Goal: Task Accomplishment & Management: Complete application form

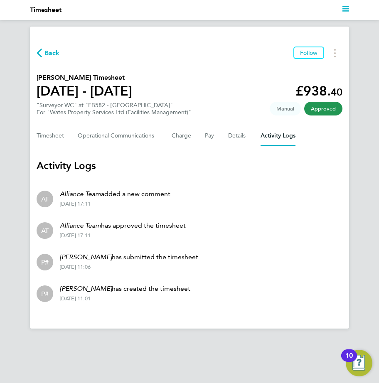
click at [42, 52] on span "Back" at bounding box center [48, 53] width 23 height 8
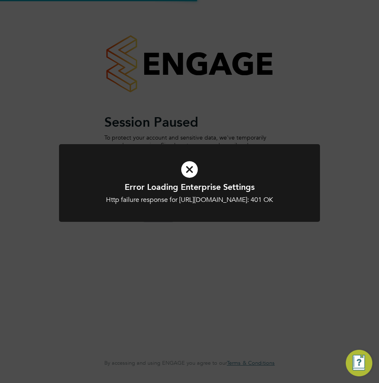
type input "[EMAIL_ADDRESS][DOMAIN_NAME]"
click at [196, 121] on div "Error Loading Enterprise Settings Http failure response for [URL][DOMAIN_NAME]:…" at bounding box center [189, 191] width 379 height 383
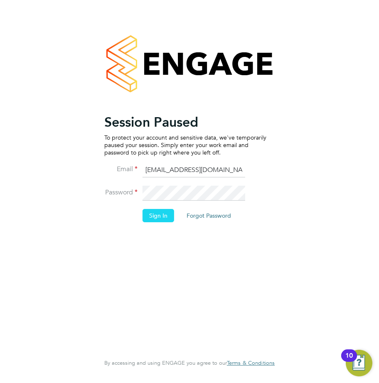
click at [147, 217] on button "Sign In" at bounding box center [158, 215] width 32 height 13
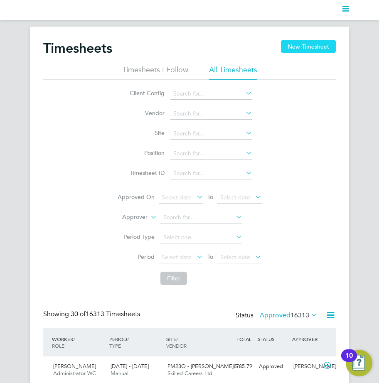
click at [287, 52] on button "New Timesheet" at bounding box center [308, 46] width 55 height 13
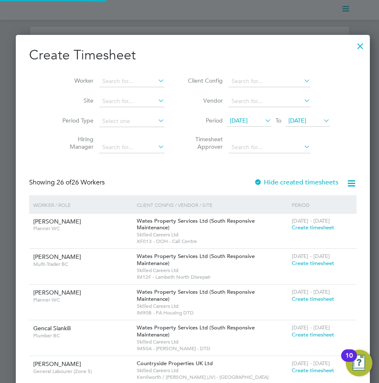
scroll to position [1365, 347]
click at [110, 79] on input at bounding box center [131, 82] width 65 height 12
click at [146, 95] on b "Nun" at bounding box center [151, 92] width 11 height 7
type input "[PERSON_NAME]"
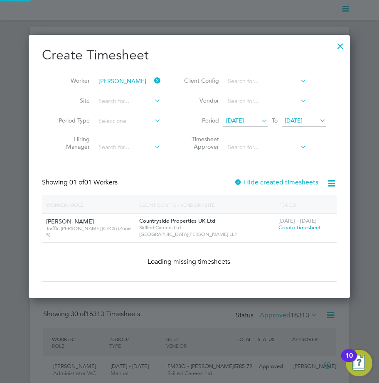
scroll to position [224, 322]
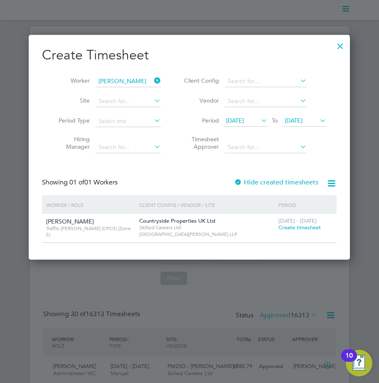
click at [255, 180] on label "Hide created timesheets" at bounding box center [276, 182] width 84 height 8
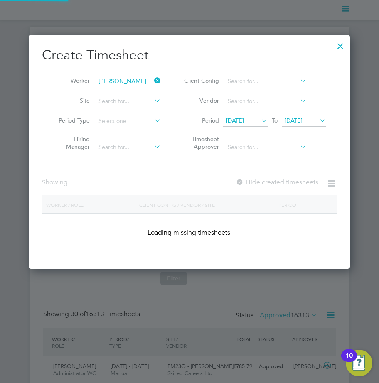
scroll to position [252, 322]
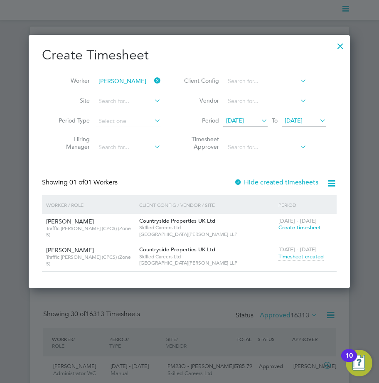
click at [310, 255] on span "Timesheet created" at bounding box center [300, 256] width 45 height 7
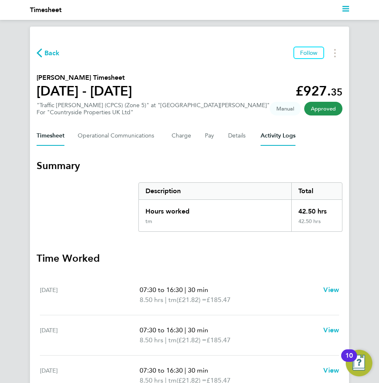
click at [280, 136] on Logs-tab "Activity Logs" at bounding box center [277, 136] width 35 height 20
